Goal: Information Seeking & Learning: Check status

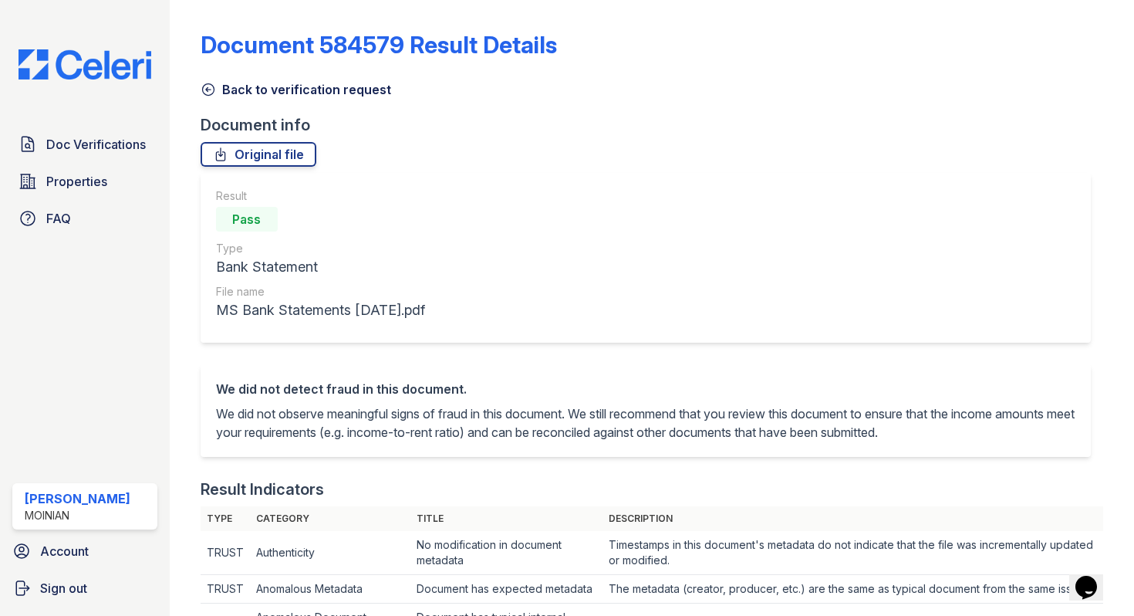
click at [211, 92] on icon at bounding box center [208, 89] width 15 height 15
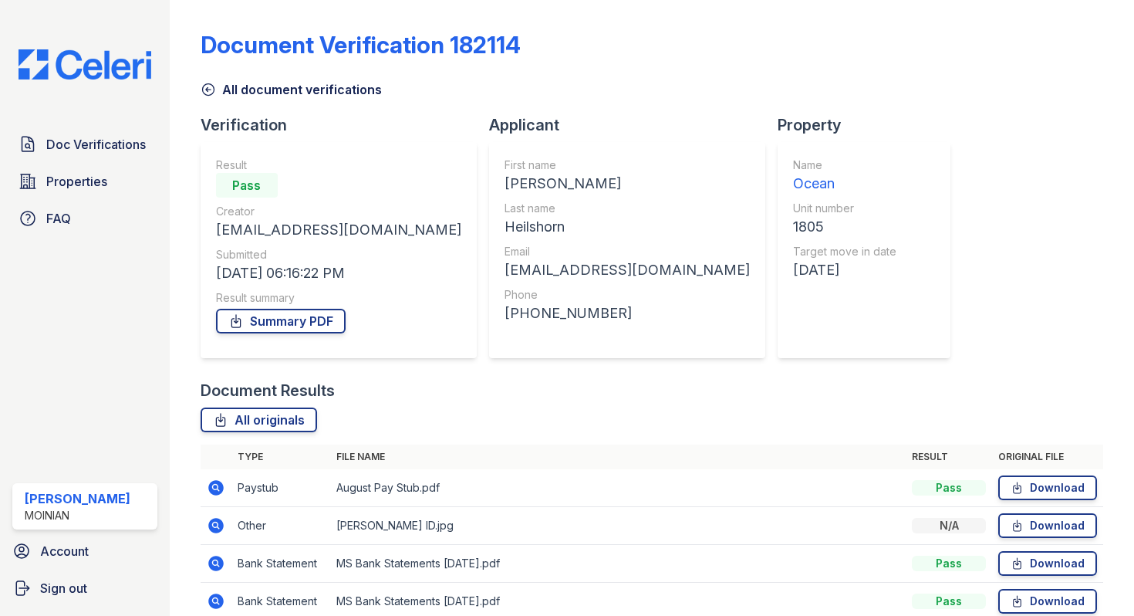
click at [212, 87] on icon at bounding box center [208, 89] width 15 height 15
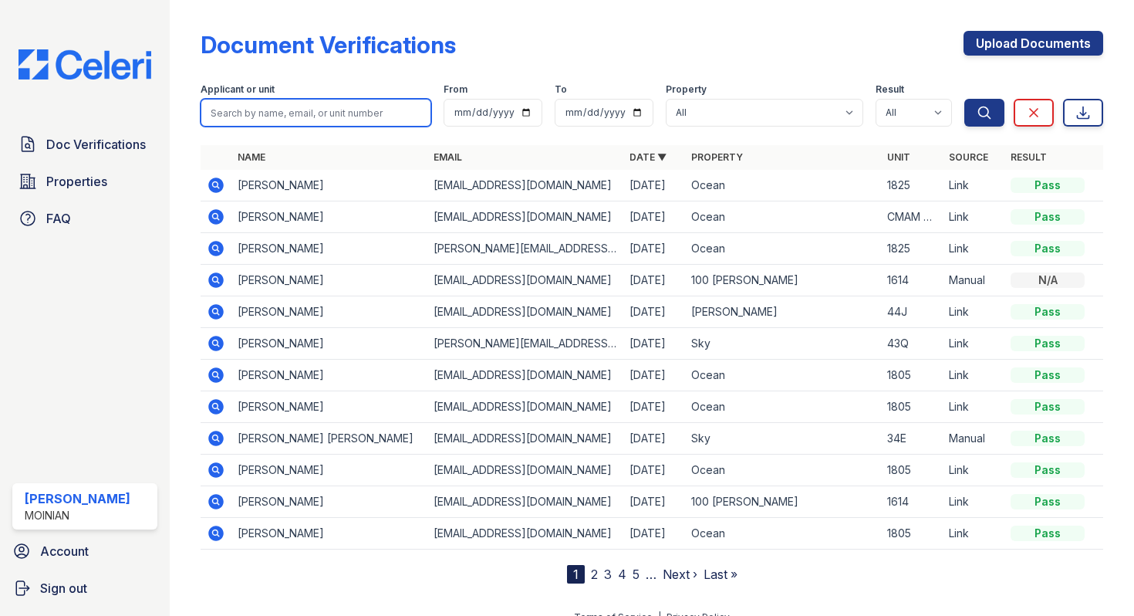
click at [268, 103] on input "search" at bounding box center [316, 113] width 231 height 28
type input "adem"
click at [965, 99] on button "Search" at bounding box center [985, 113] width 40 height 28
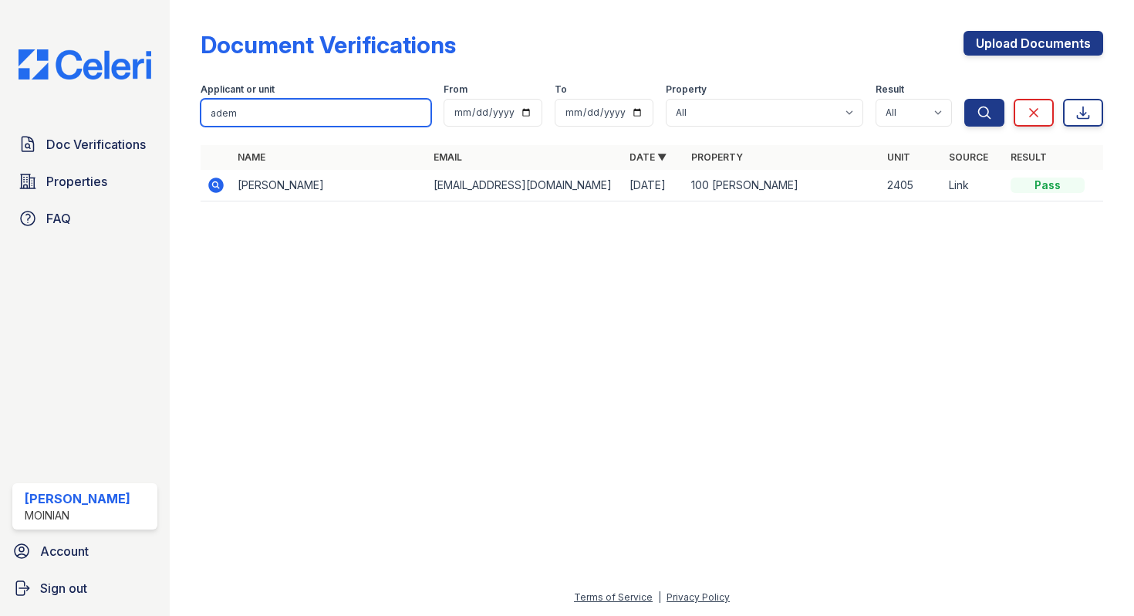
click at [249, 111] on input "adem" at bounding box center [316, 113] width 231 height 28
type input "adam pharo"
click at [965, 99] on button "Search" at bounding box center [985, 113] width 40 height 28
click at [215, 179] on icon at bounding box center [215, 185] width 15 height 15
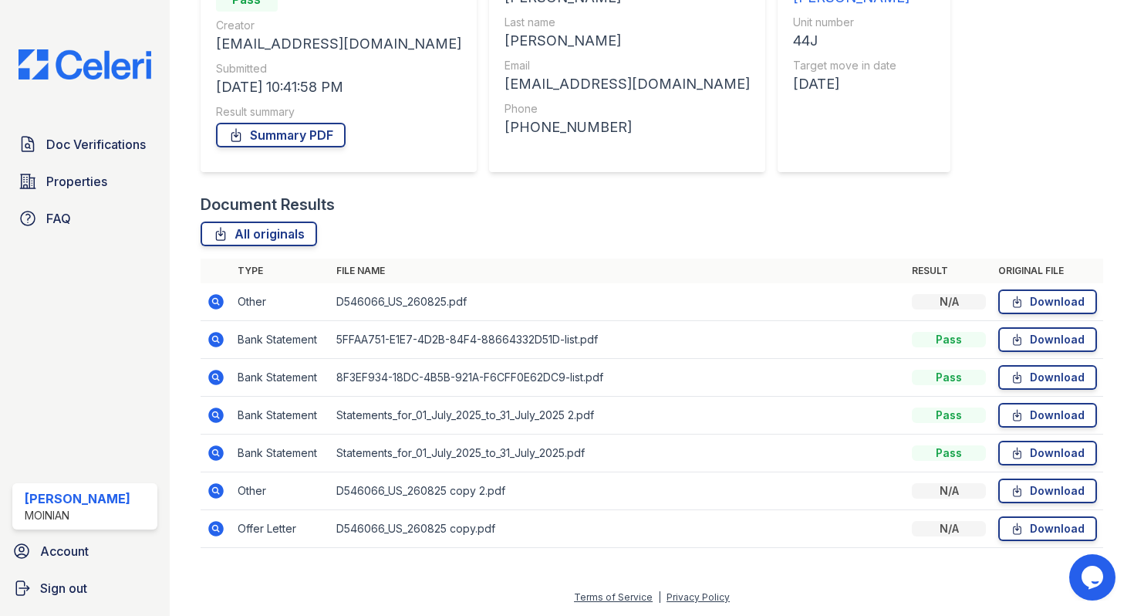
click at [215, 531] on icon at bounding box center [215, 528] width 15 height 15
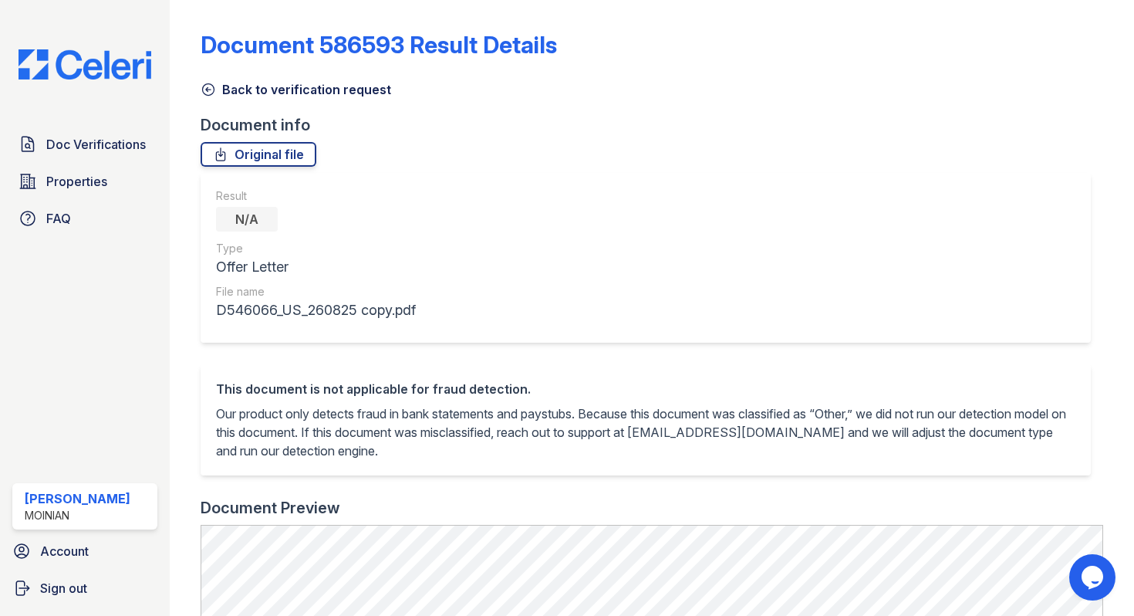
click at [202, 86] on icon at bounding box center [208, 90] width 12 height 12
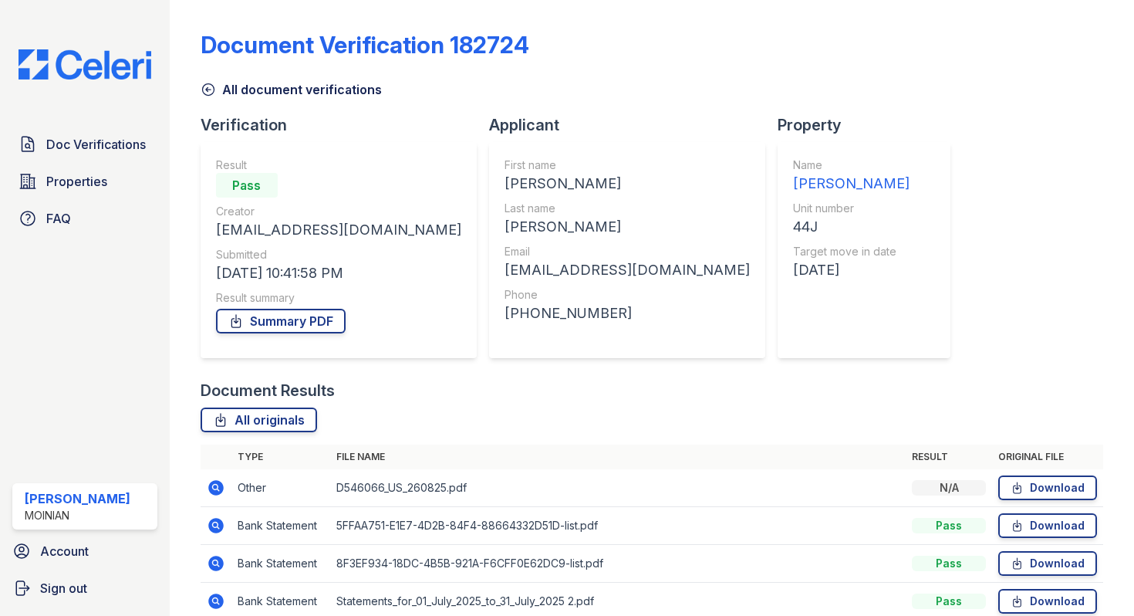
scroll to position [186, 0]
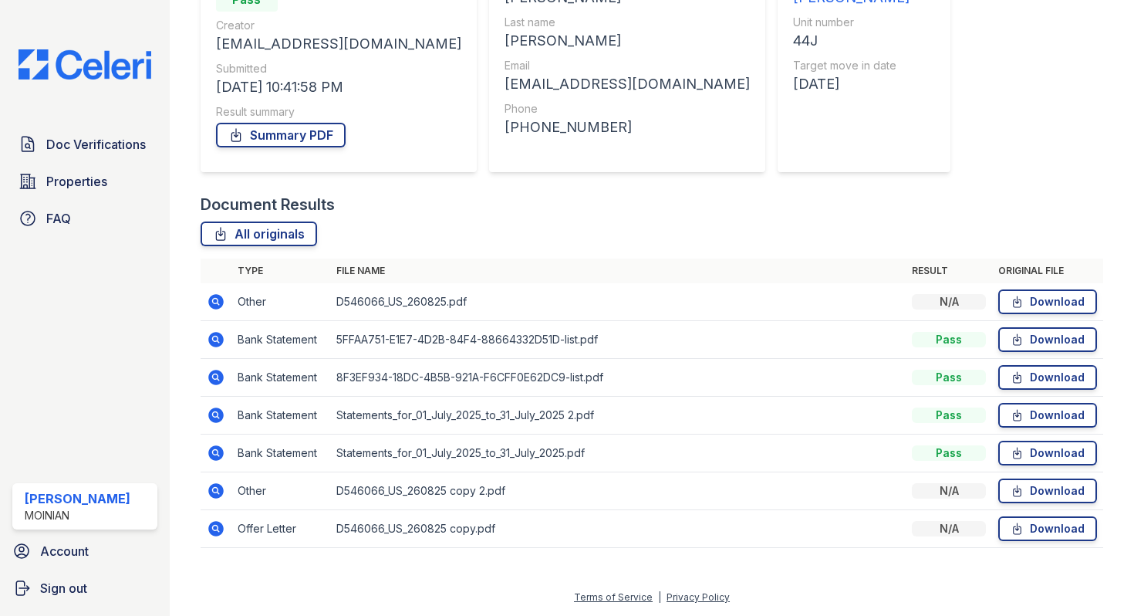
click at [218, 337] on icon at bounding box center [215, 339] width 15 height 15
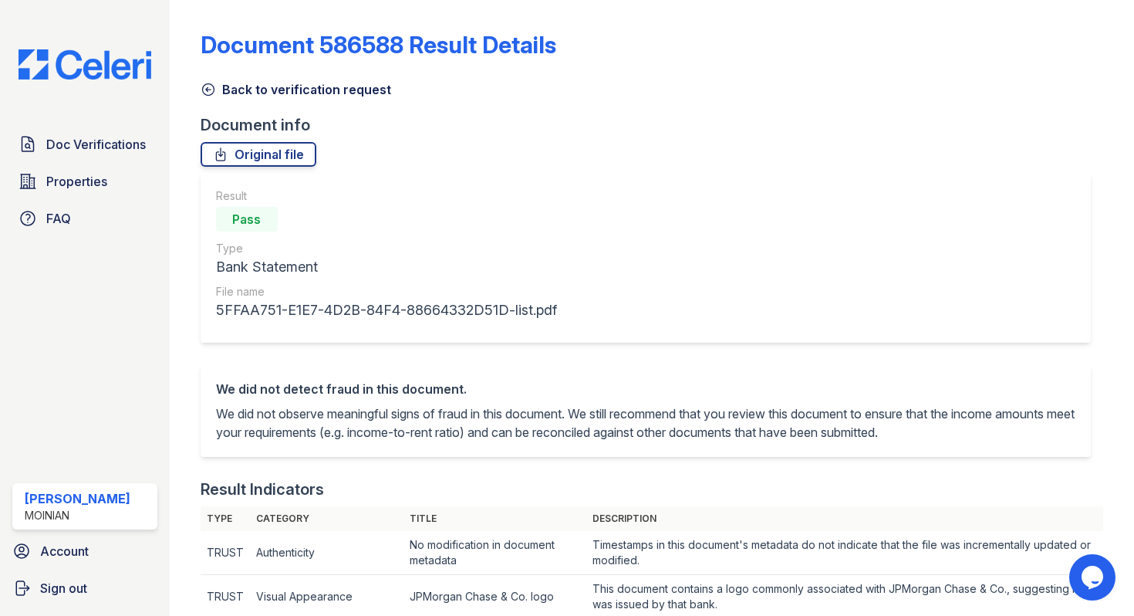
click at [212, 84] on icon at bounding box center [208, 89] width 15 height 15
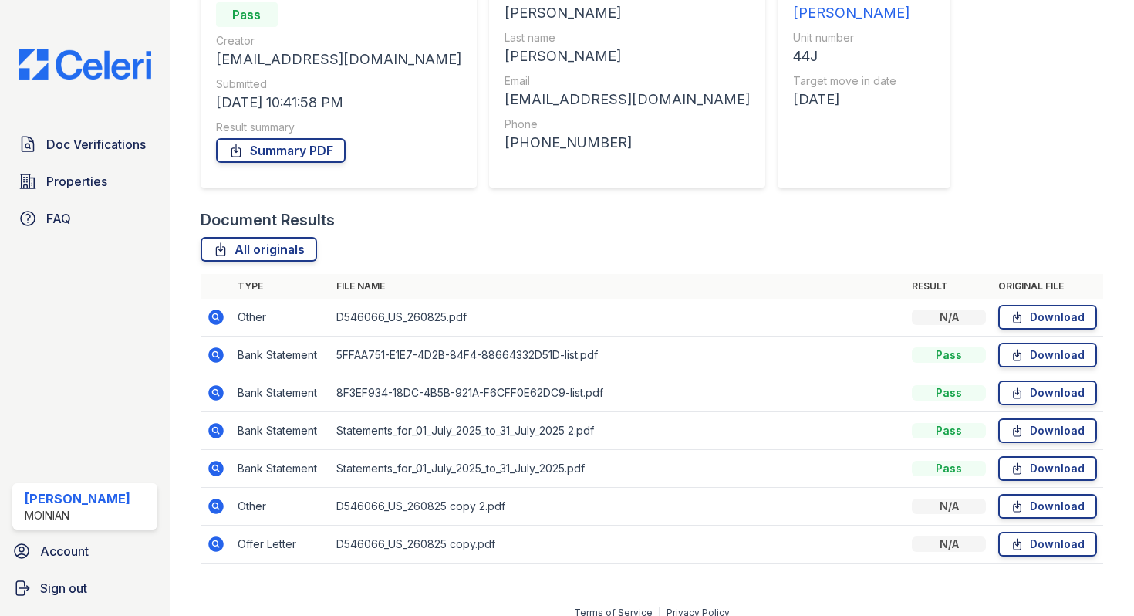
scroll to position [171, 0]
click at [218, 387] on icon at bounding box center [215, 391] width 15 height 15
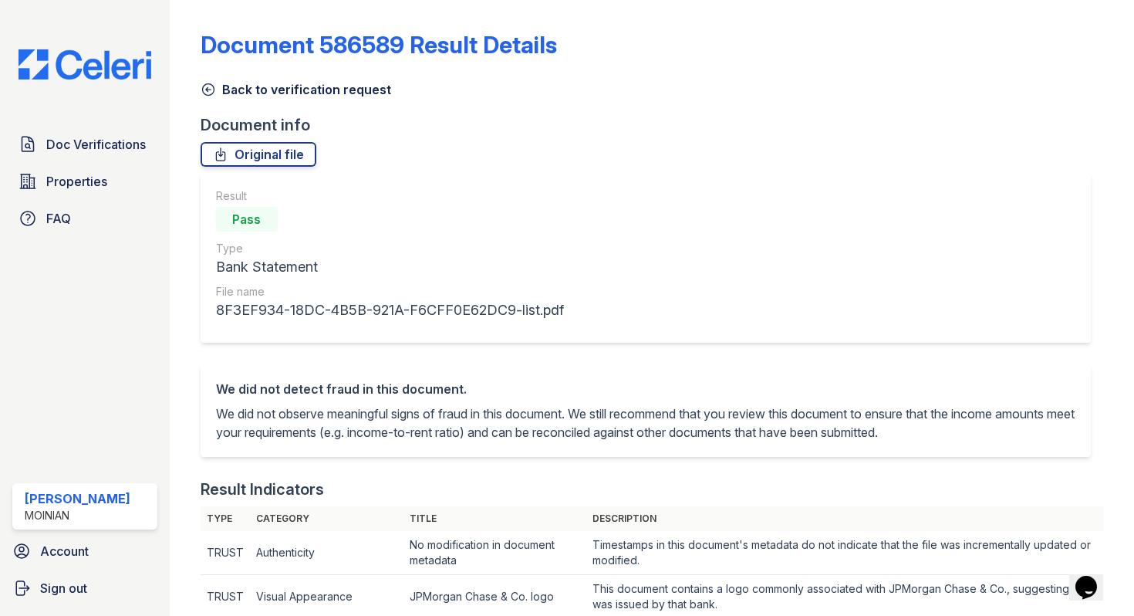
click at [203, 89] on icon at bounding box center [208, 89] width 15 height 15
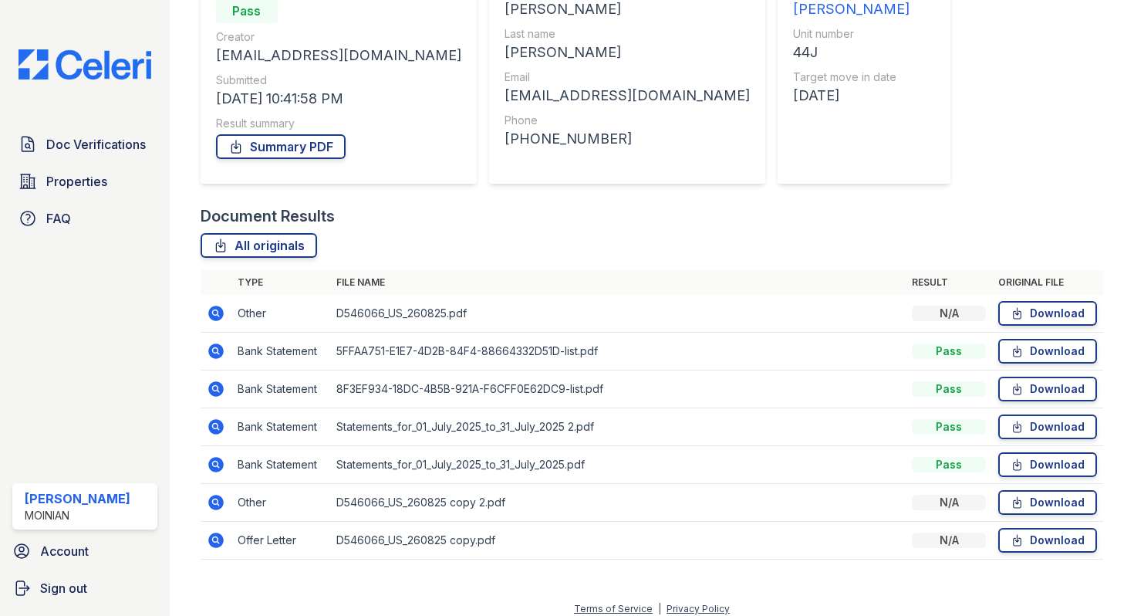
scroll to position [176, 0]
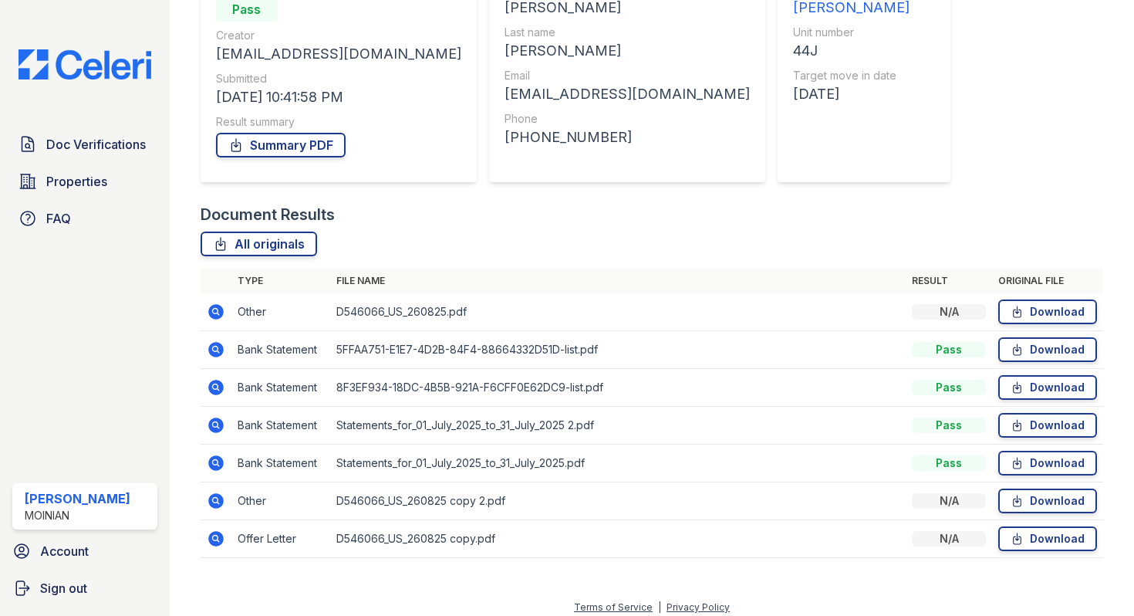
click at [218, 423] on icon at bounding box center [215, 425] width 15 height 15
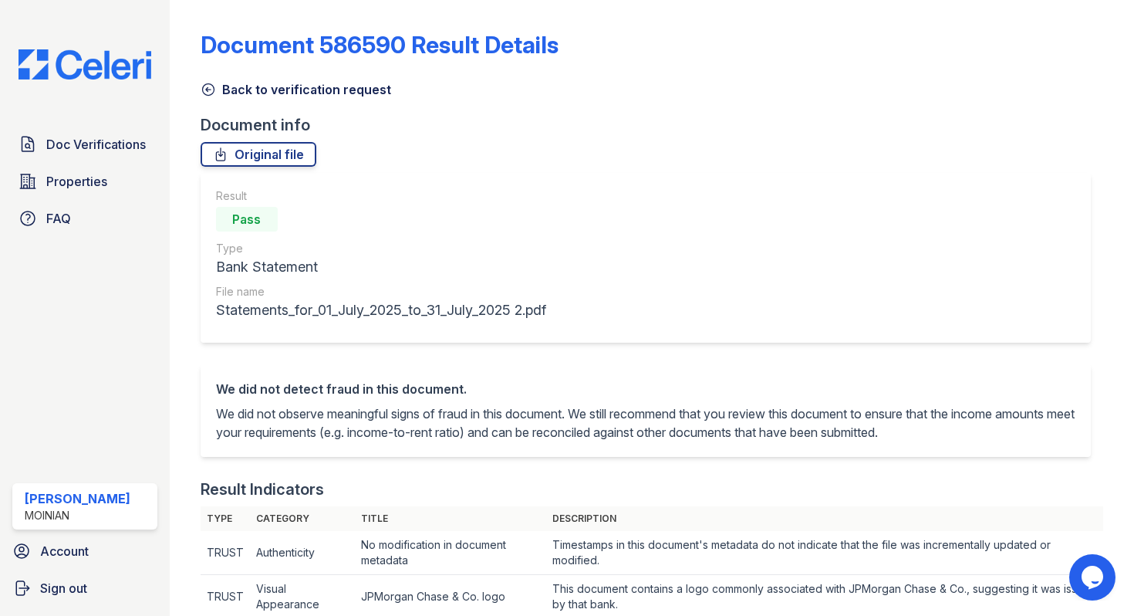
click at [209, 88] on icon at bounding box center [208, 89] width 15 height 15
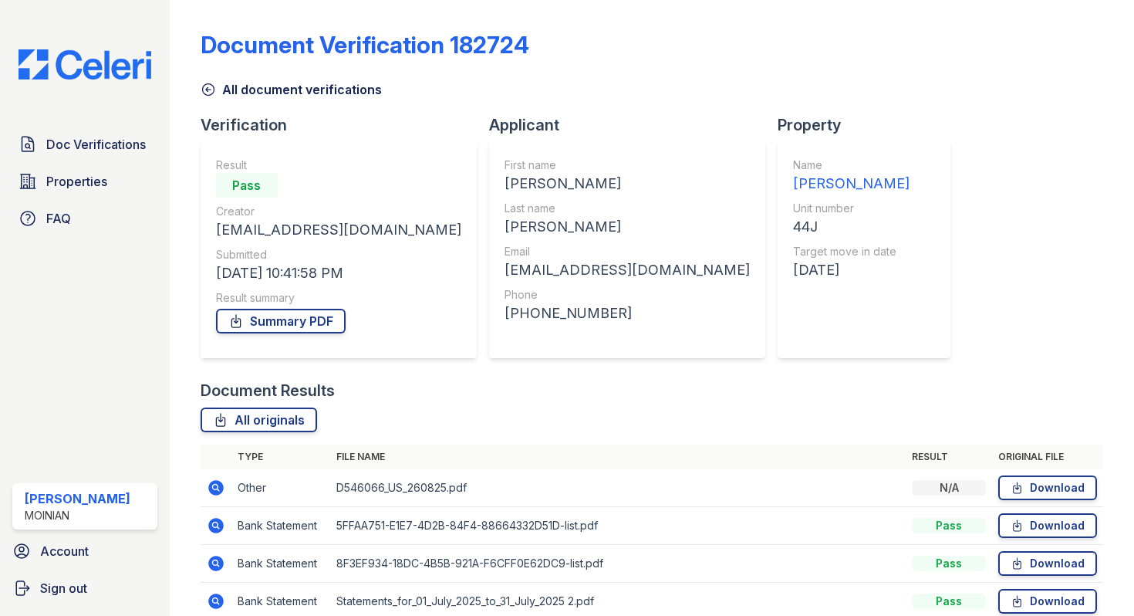
scroll to position [186, 0]
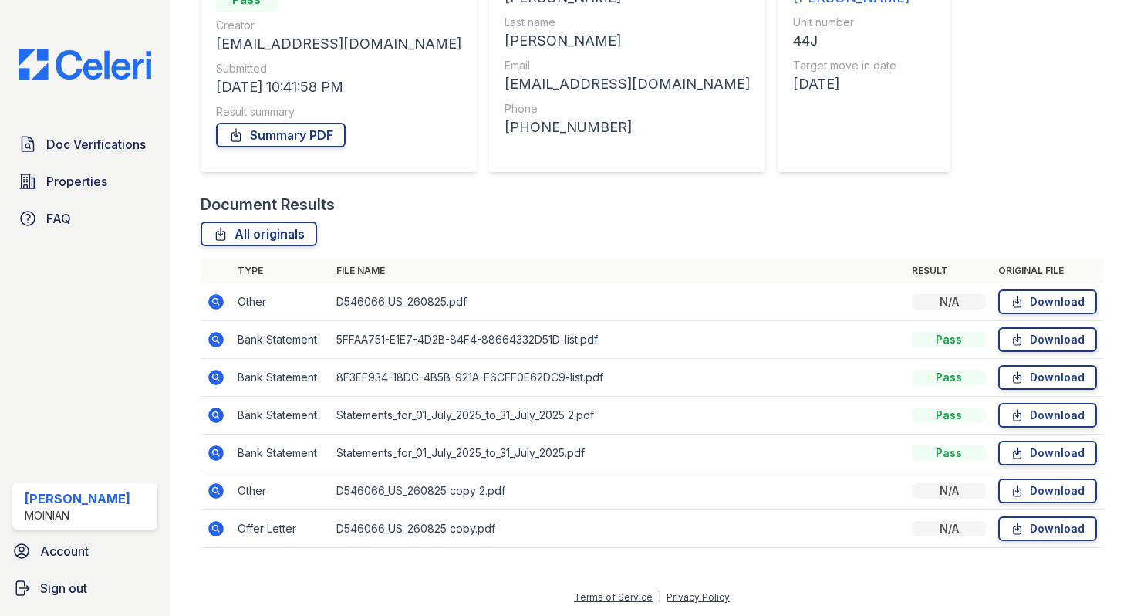
click at [221, 451] on icon at bounding box center [215, 452] width 15 height 15
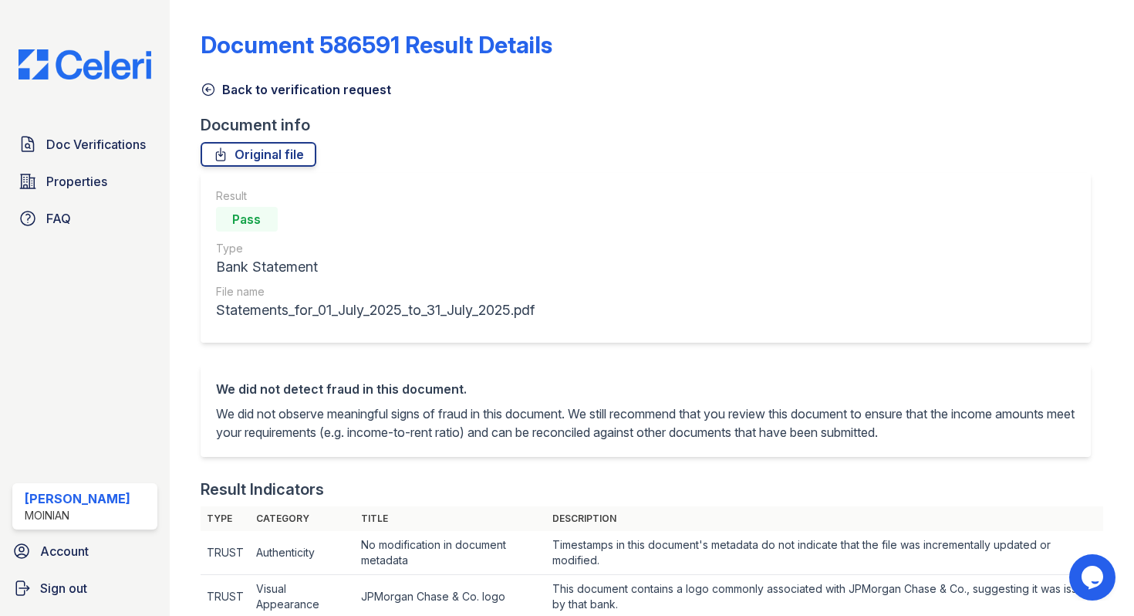
click at [207, 92] on icon at bounding box center [208, 89] width 15 height 15
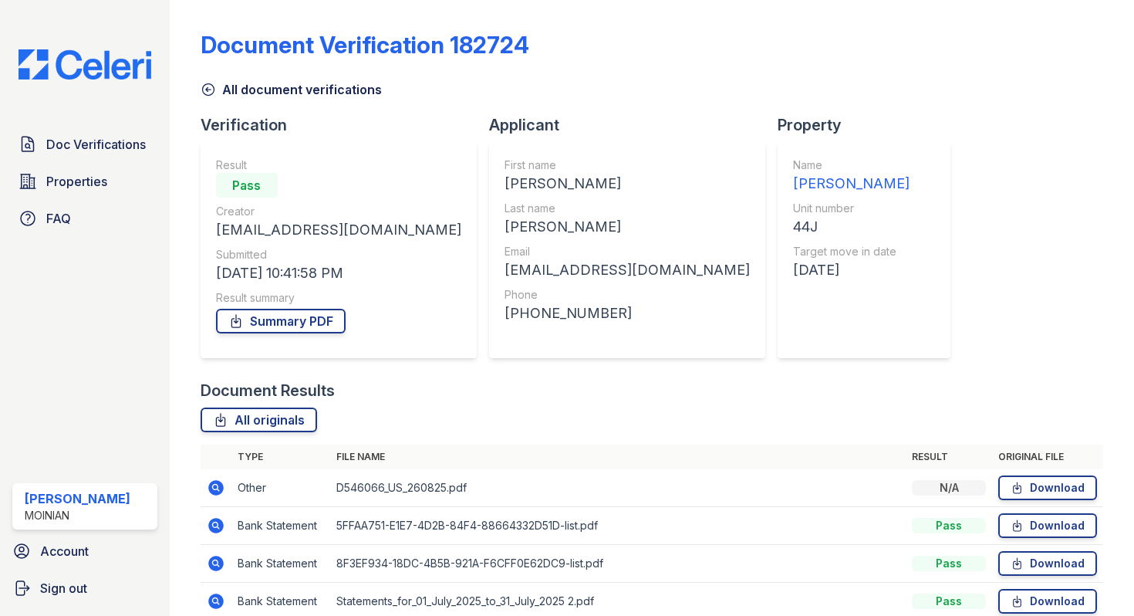
scroll to position [186, 0]
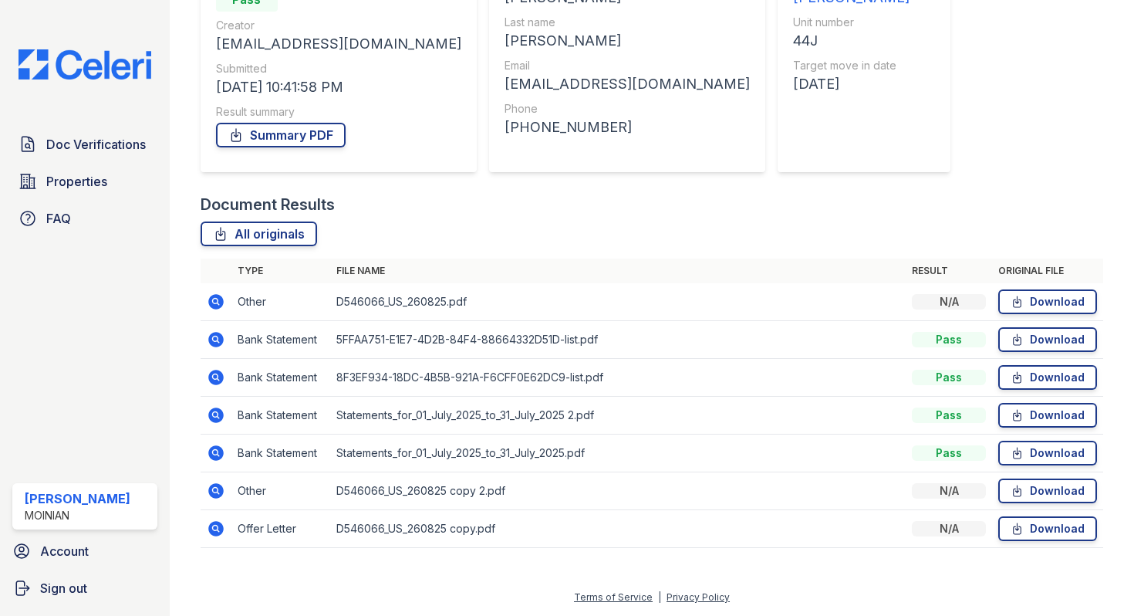
click at [217, 412] on icon at bounding box center [216, 415] width 19 height 19
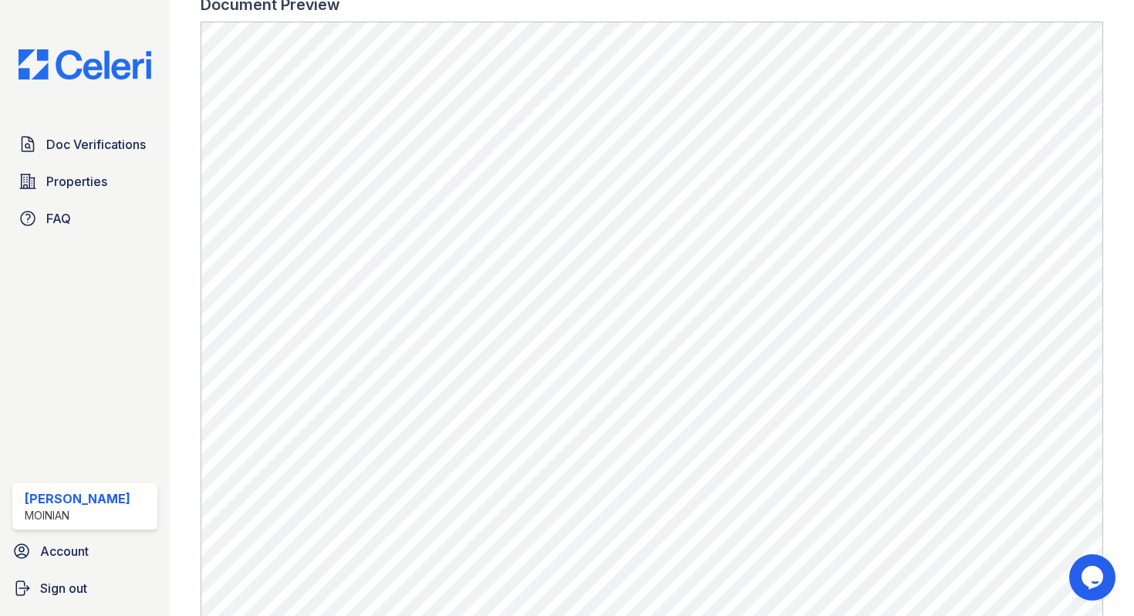
scroll to position [76, 0]
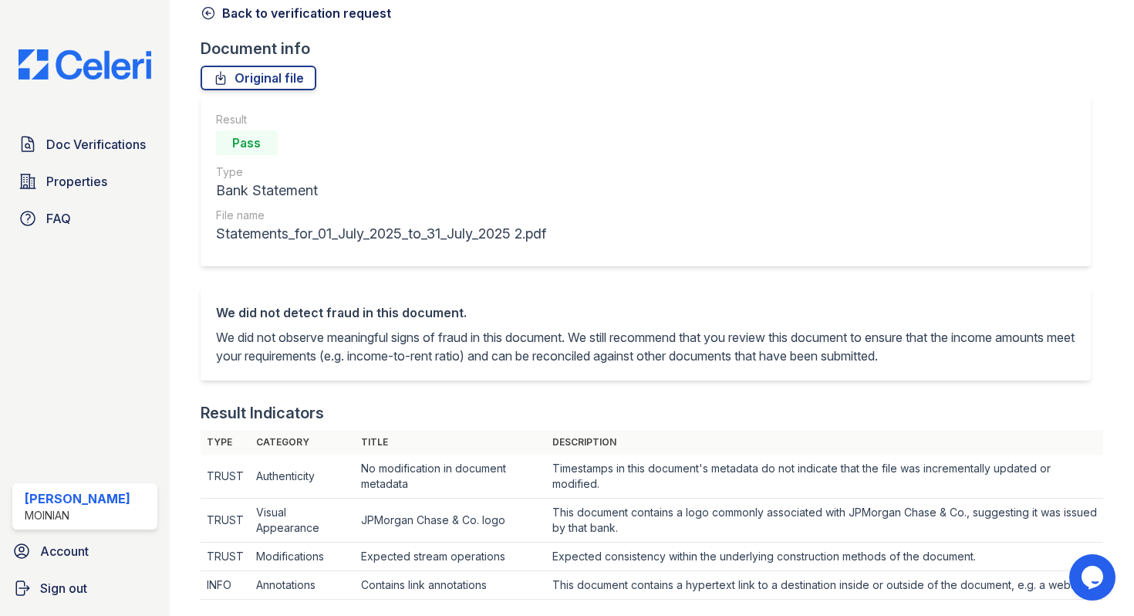
click at [210, 11] on icon at bounding box center [208, 12] width 15 height 15
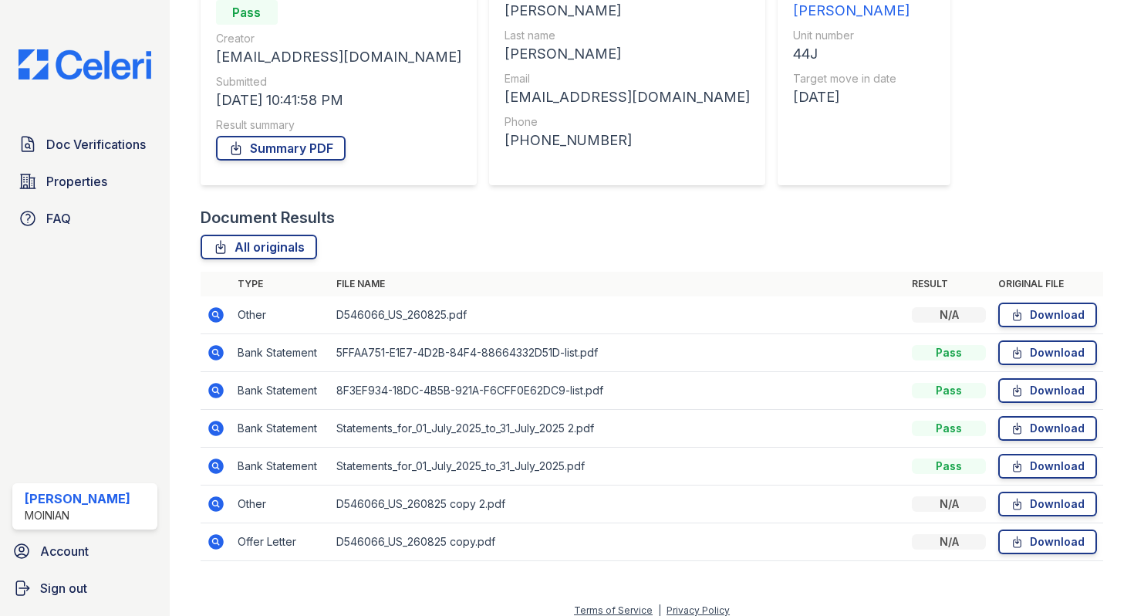
scroll to position [186, 0]
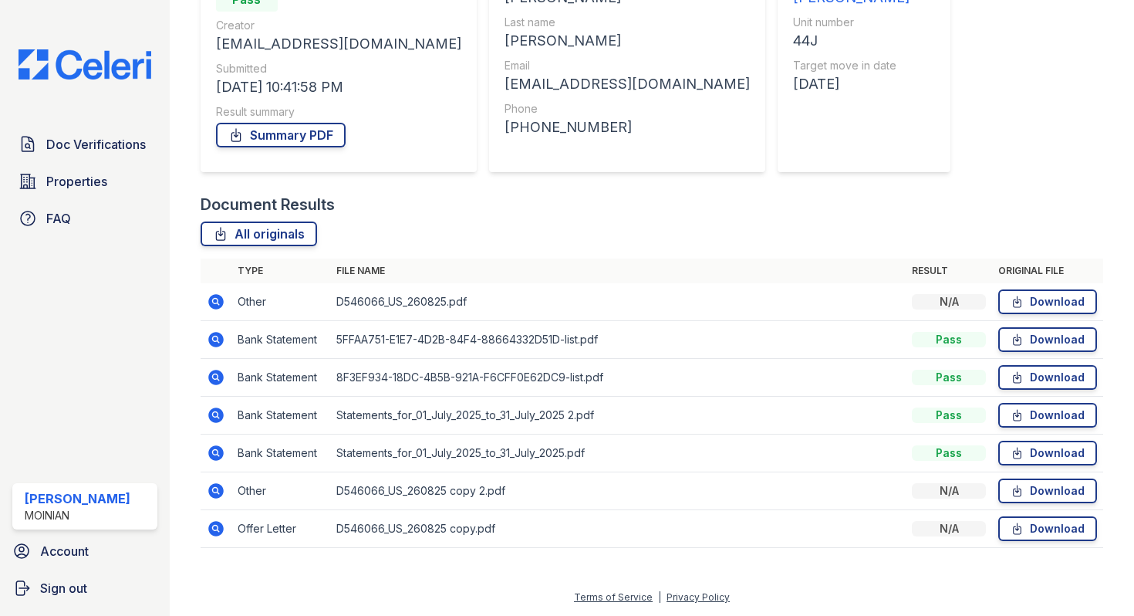
click at [218, 454] on icon at bounding box center [215, 452] width 15 height 15
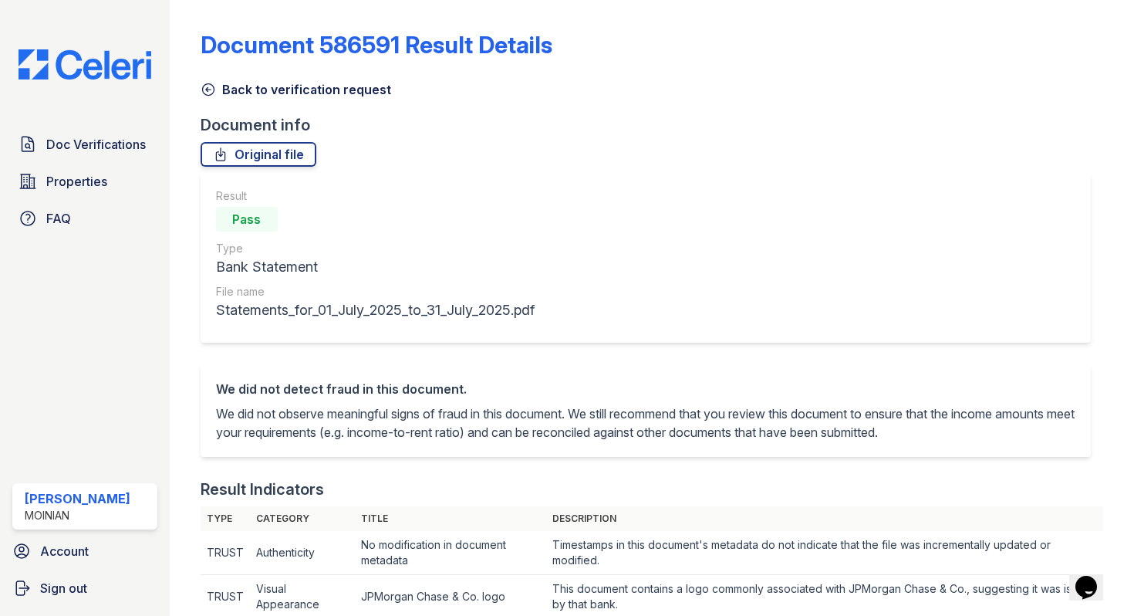
click at [209, 90] on icon at bounding box center [208, 89] width 15 height 15
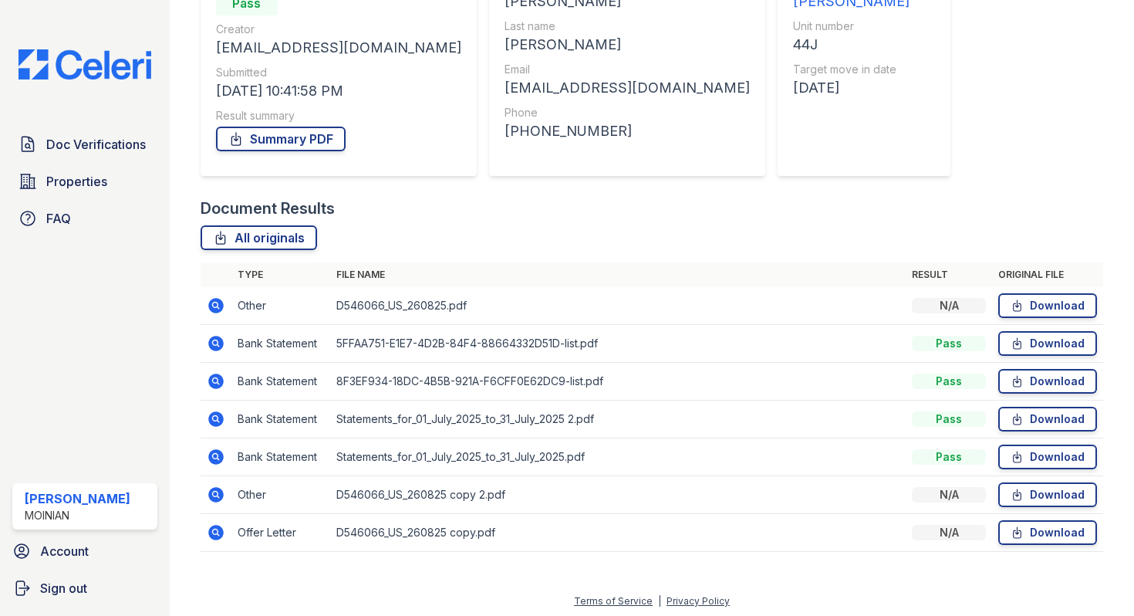
scroll to position [186, 0]
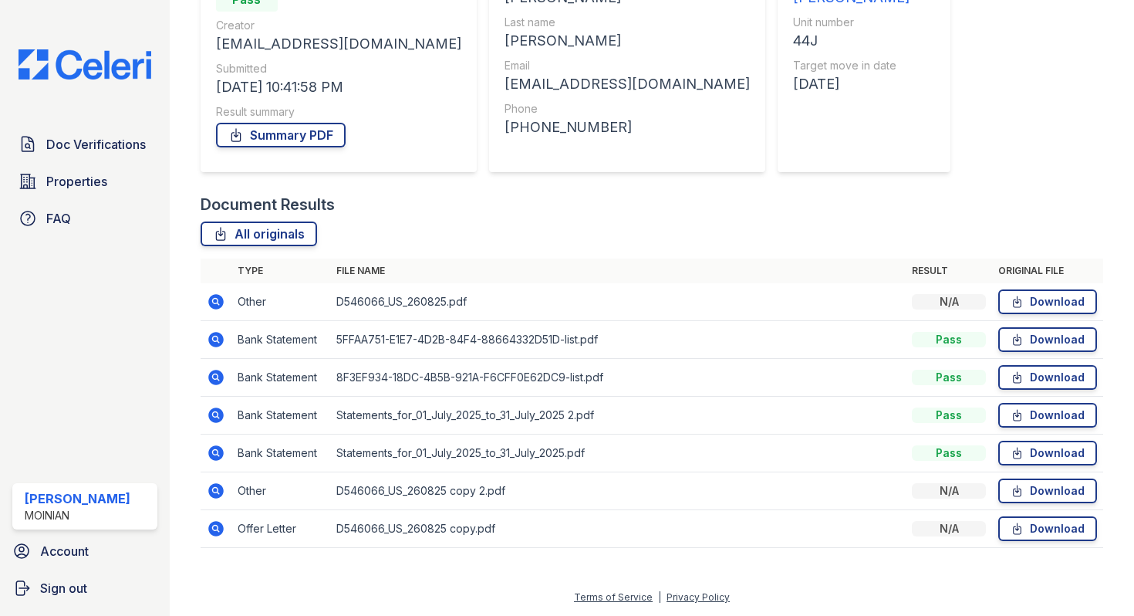
click at [222, 414] on icon at bounding box center [215, 414] width 15 height 15
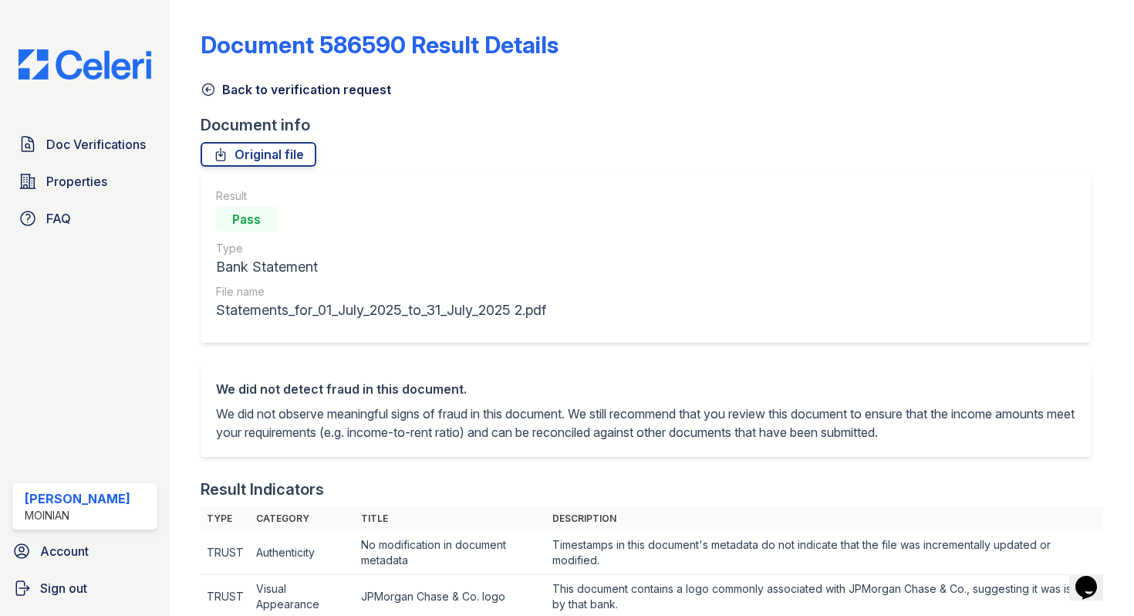
click at [216, 92] on link "Back to verification request" at bounding box center [296, 89] width 191 height 19
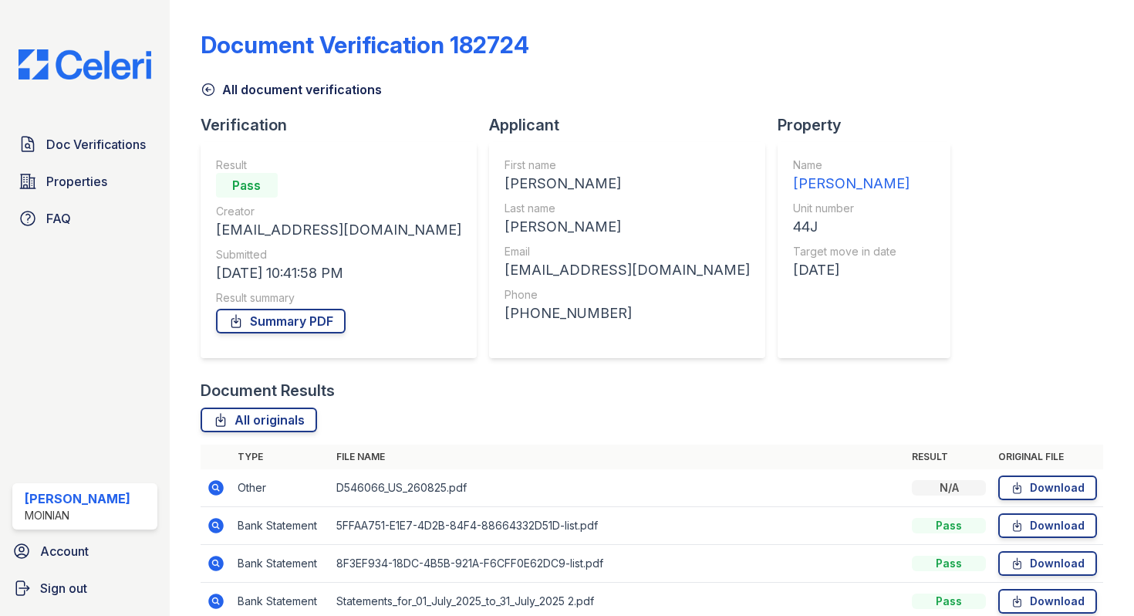
scroll to position [186, 0]
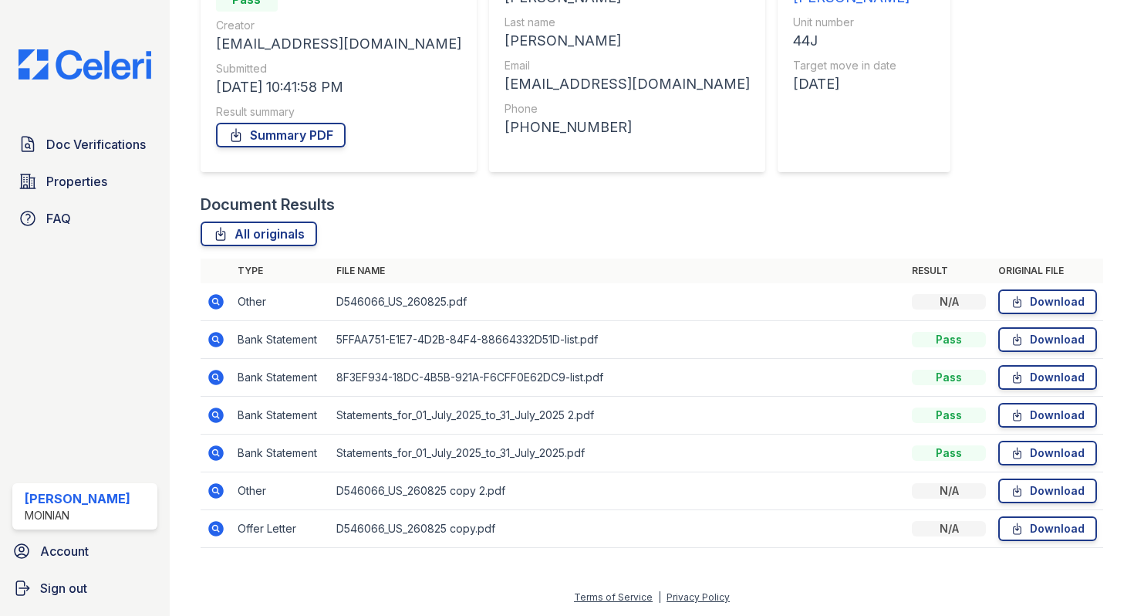
click at [217, 342] on icon at bounding box center [215, 339] width 15 height 15
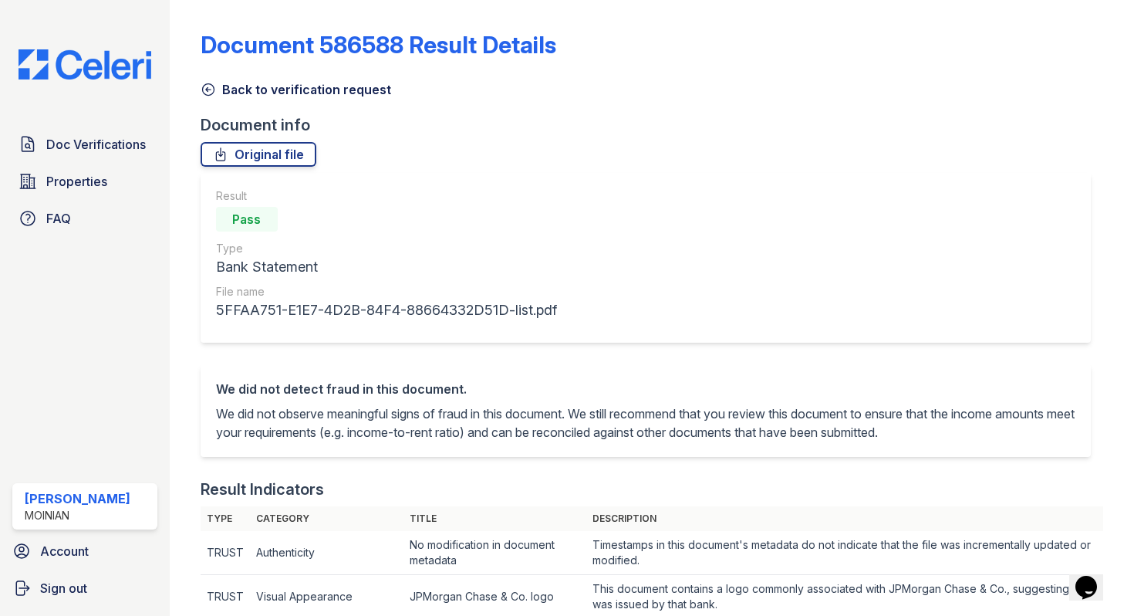
click at [208, 89] on icon at bounding box center [208, 89] width 15 height 15
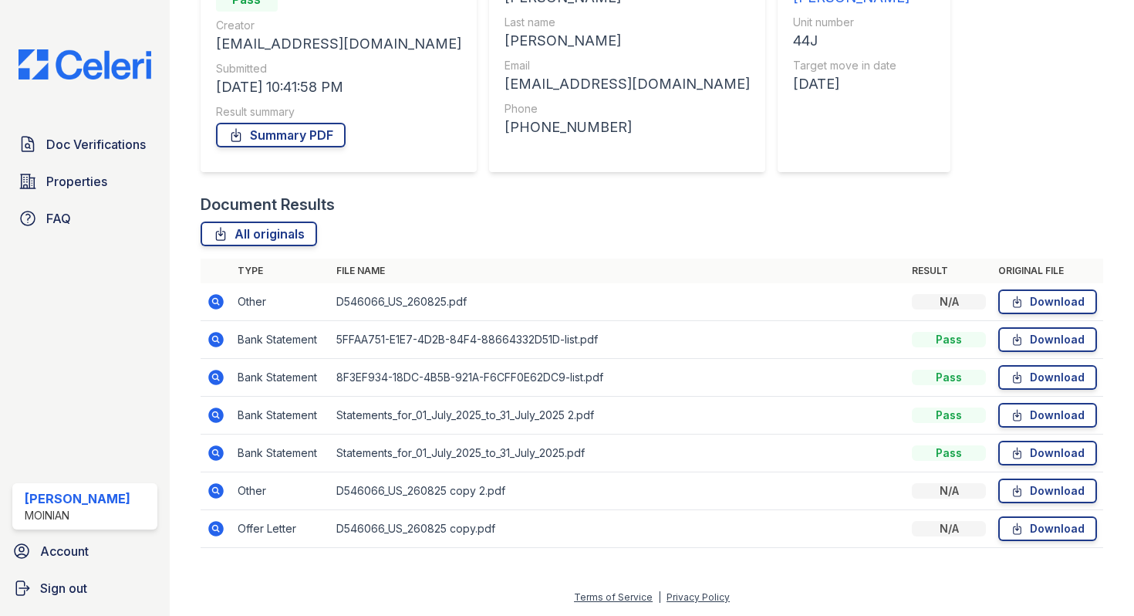
scroll to position [184, 0]
click at [212, 384] on icon at bounding box center [215, 378] width 15 height 15
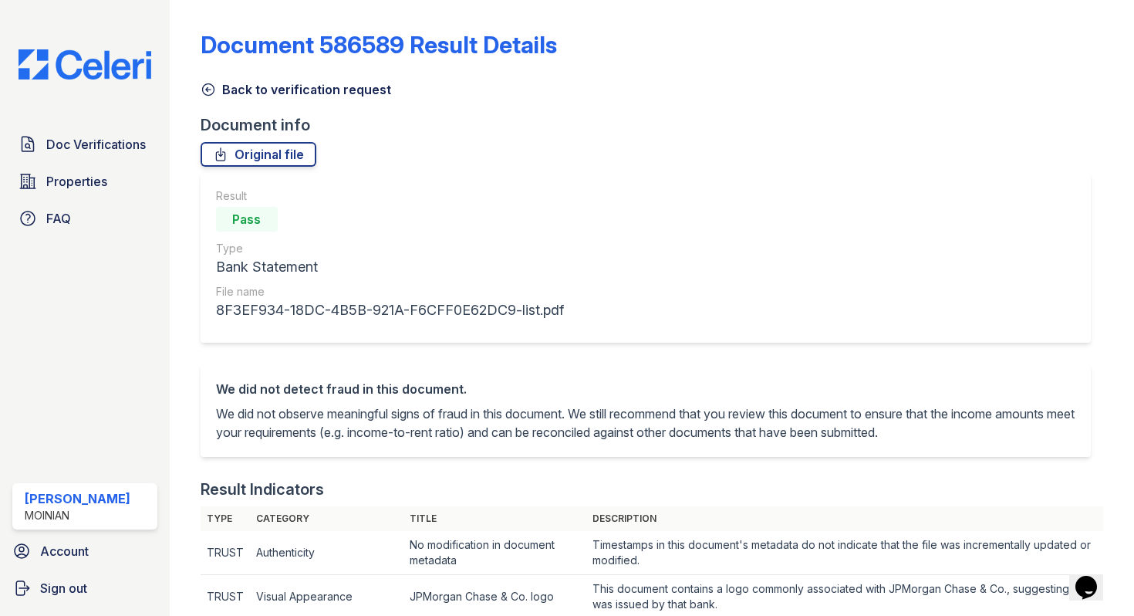
click at [206, 88] on icon at bounding box center [208, 89] width 15 height 15
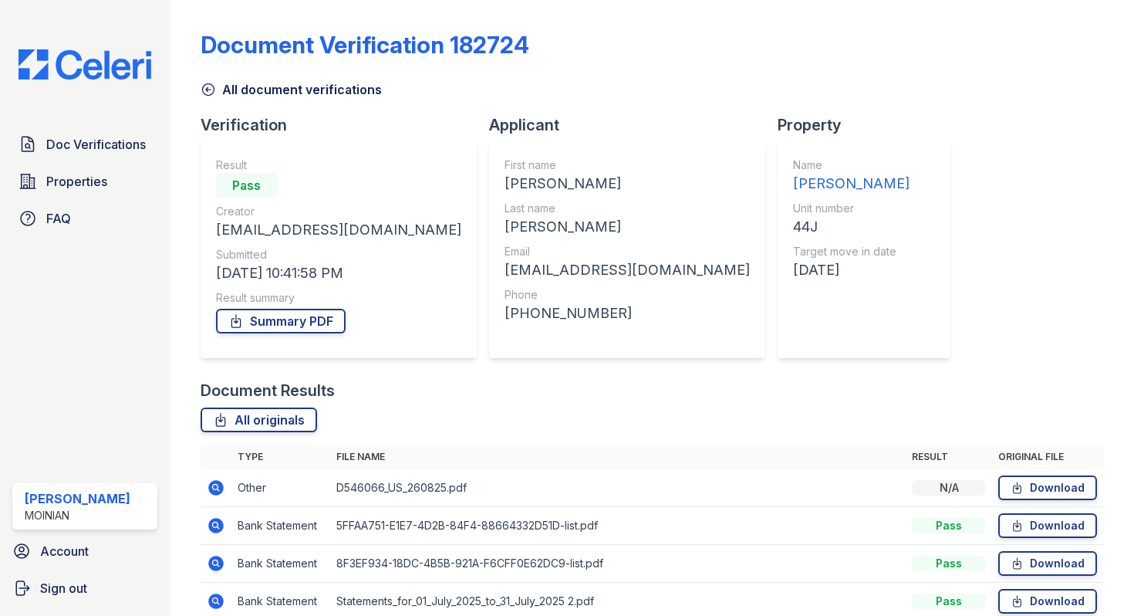
scroll to position [186, 0]
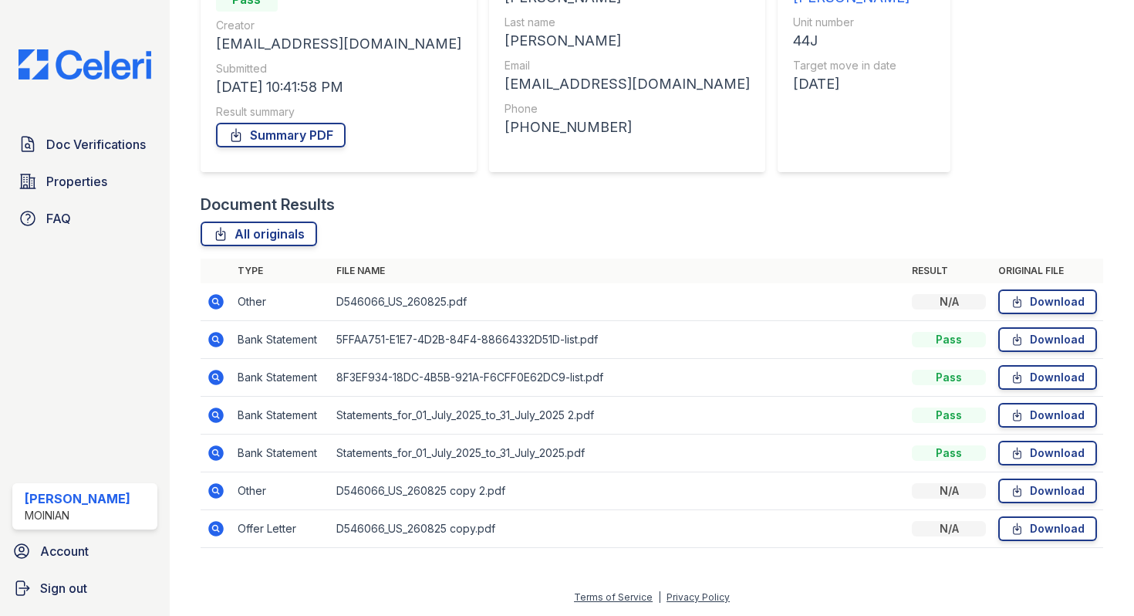
click at [218, 489] on icon at bounding box center [215, 490] width 15 height 15
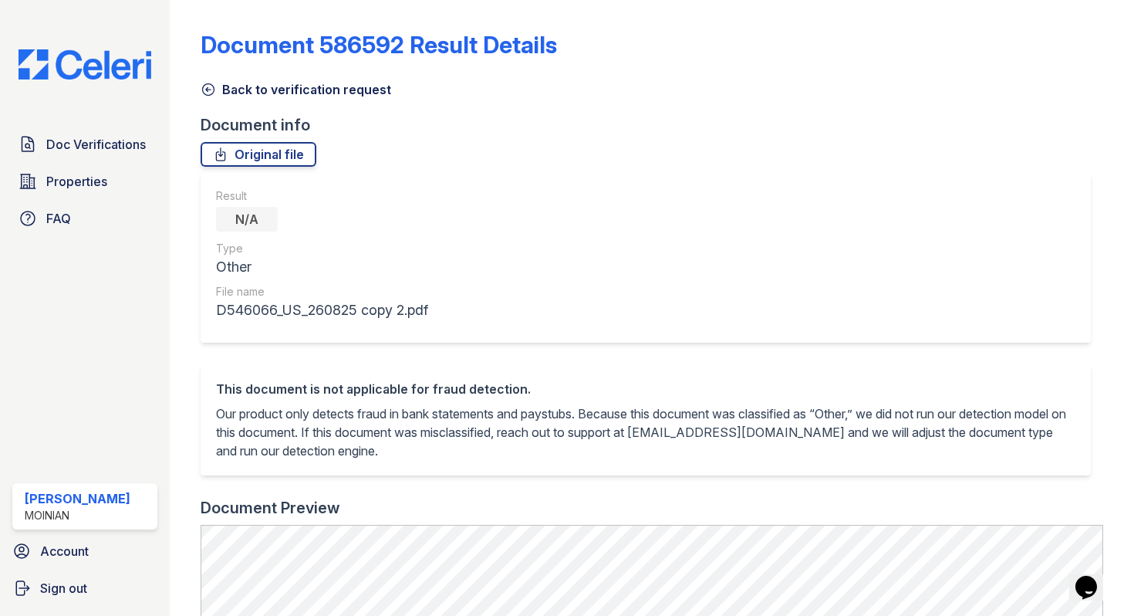
click at [209, 80] on link "Back to verification request" at bounding box center [296, 89] width 191 height 19
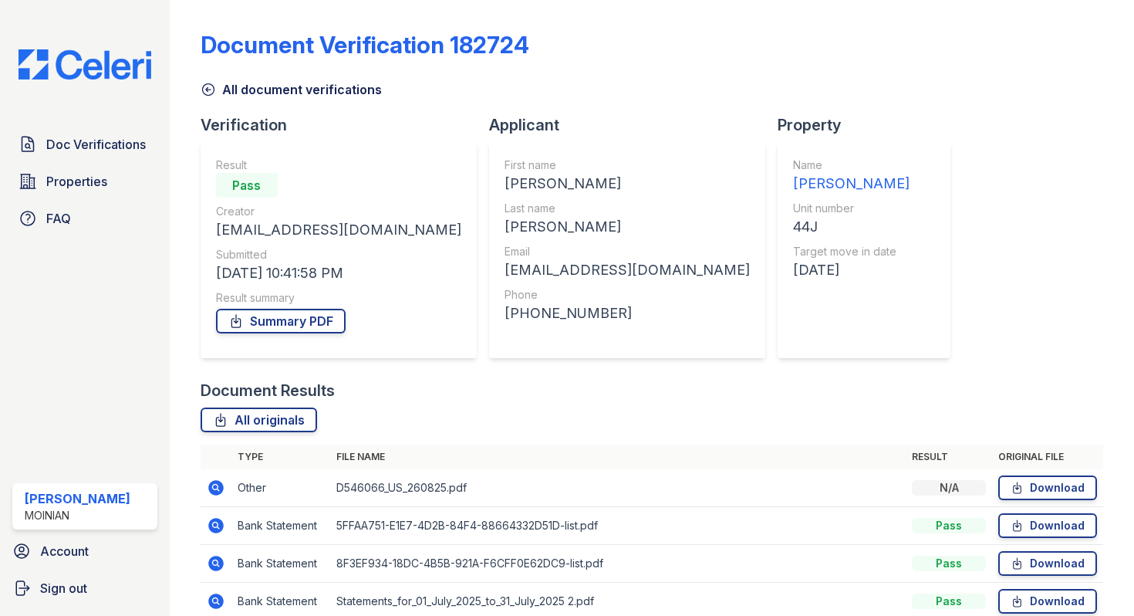
scroll to position [186, 0]
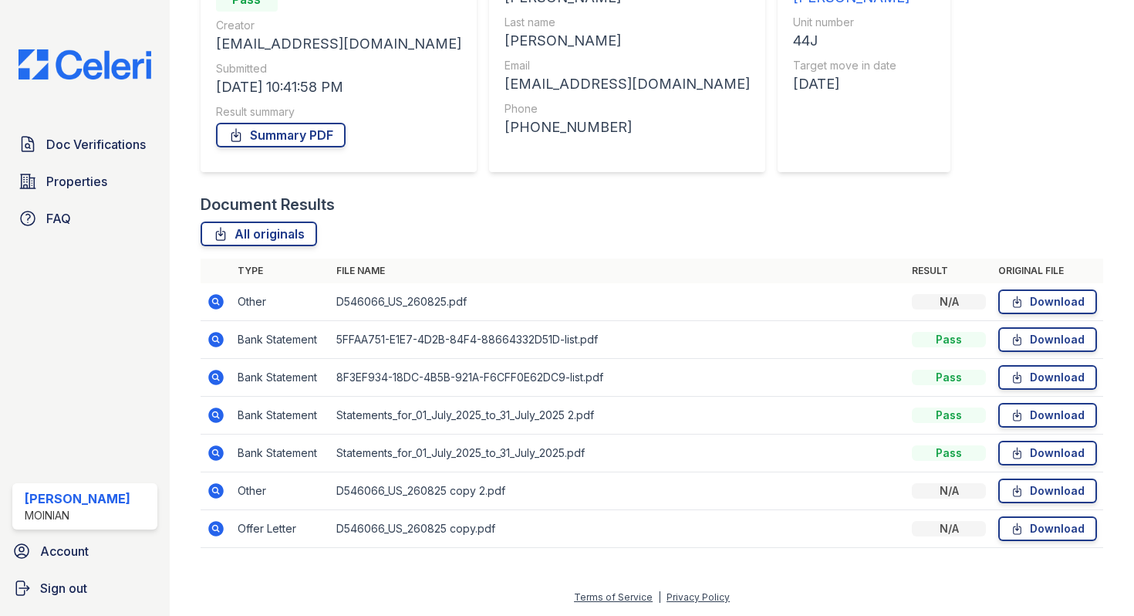
click at [216, 523] on icon at bounding box center [215, 528] width 15 height 15
